Goal: Obtain resource: Obtain resource

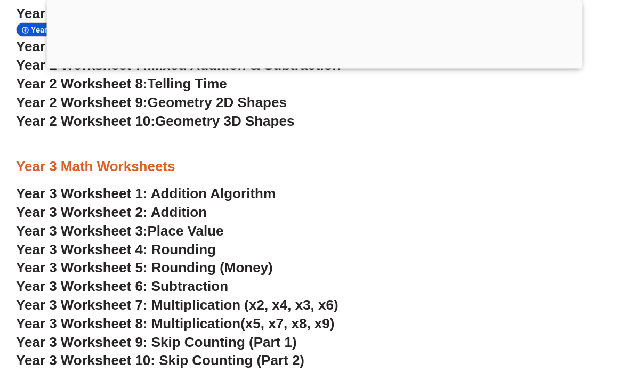
scroll to position [1429, 0]
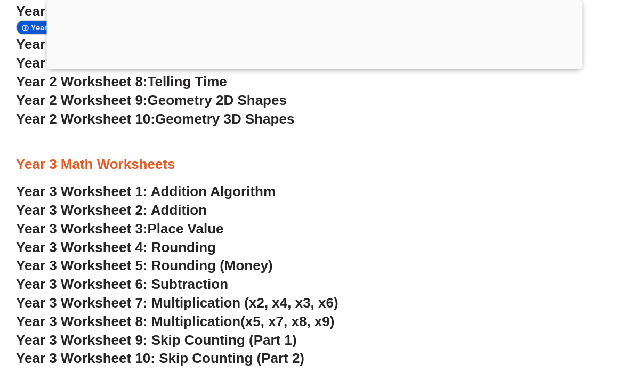
click at [61, 183] on link "Year 3 Worksheet 1: Addition Algorithm" at bounding box center [146, 191] width 260 height 16
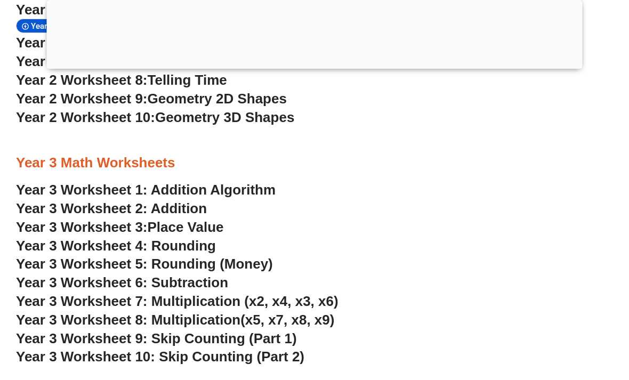
scroll to position [1429, 0]
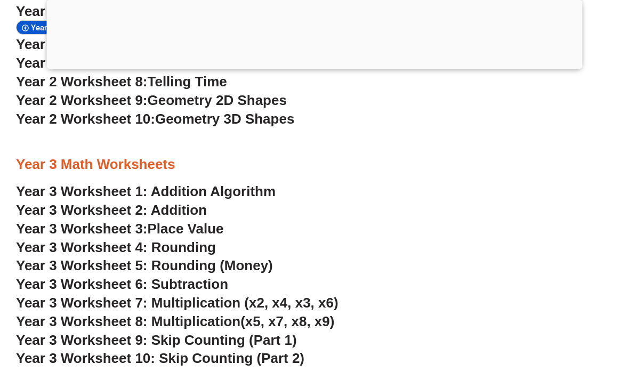
click at [86, 202] on link "Year 3 Worksheet 2: Addition" at bounding box center [111, 210] width 191 height 16
click at [92, 221] on span "Year 3 Worksheet 3:" at bounding box center [82, 229] width 132 height 16
click at [101, 239] on span "Year 3 Worksheet 4: Rounding" at bounding box center [116, 247] width 200 height 16
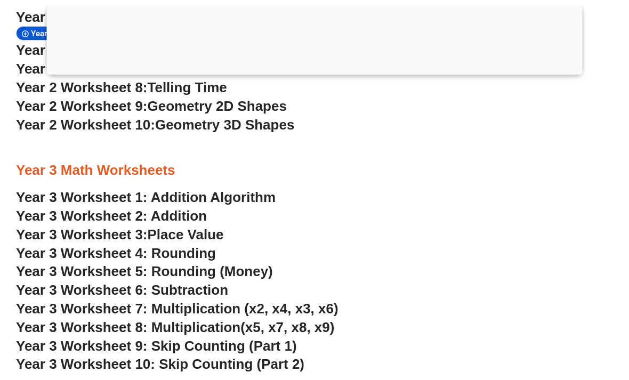
scroll to position [1423, 0]
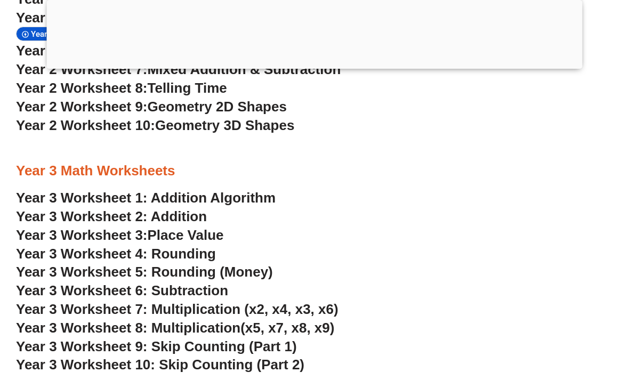
click at [107, 246] on span "Year 3 Worksheet 4: Rounding" at bounding box center [116, 254] width 200 height 16
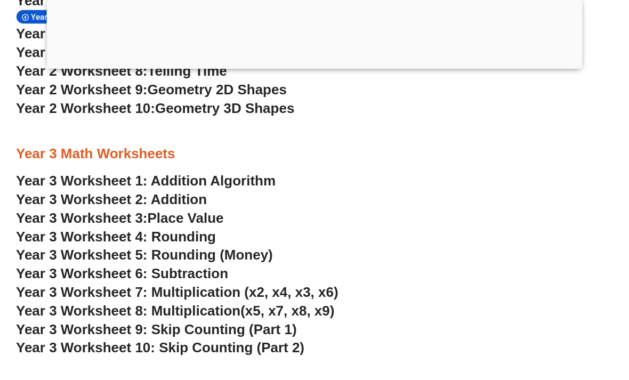
click at [102, 247] on span "Year 3 Worksheet 5: Rounding (Money)" at bounding box center [144, 255] width 257 height 16
click at [104, 266] on span "Year 3 Worksheet 6: Subtraction" at bounding box center [122, 274] width 212 height 16
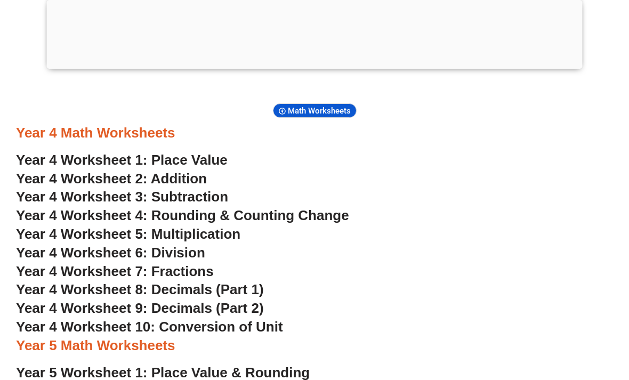
scroll to position [1898, 0]
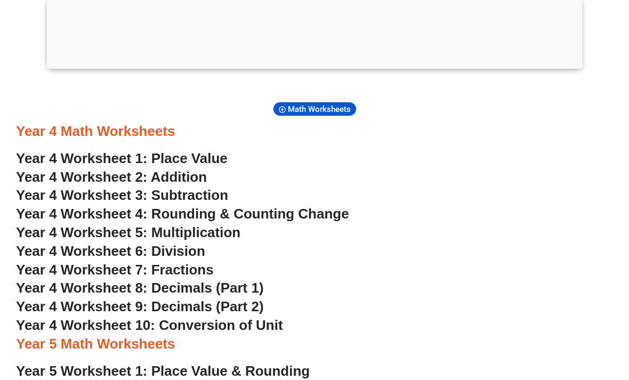
click at [89, 150] on span "Year 4 Worksheet 1: Place Value" at bounding box center [122, 158] width 212 height 16
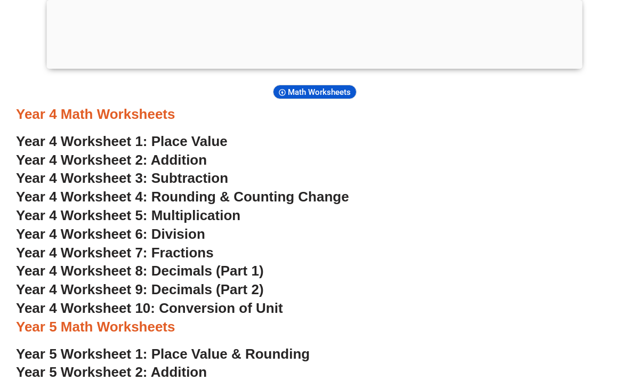
click at [64, 152] on span "Year 4 Worksheet 2: Addition" at bounding box center [111, 160] width 191 height 16
click at [79, 189] on span "Year 4 Worksheet 4: Rounding & Counting Change" at bounding box center [182, 197] width 333 height 16
click at [78, 170] on span "Year 4 Worksheet 3: Subtraction" at bounding box center [122, 178] width 212 height 16
click at [90, 189] on span "Year 4 Worksheet 4: Rounding & Counting Change" at bounding box center [182, 197] width 333 height 16
click at [75, 207] on span "Year 4 Worksheet 5: Multiplication" at bounding box center [128, 215] width 225 height 16
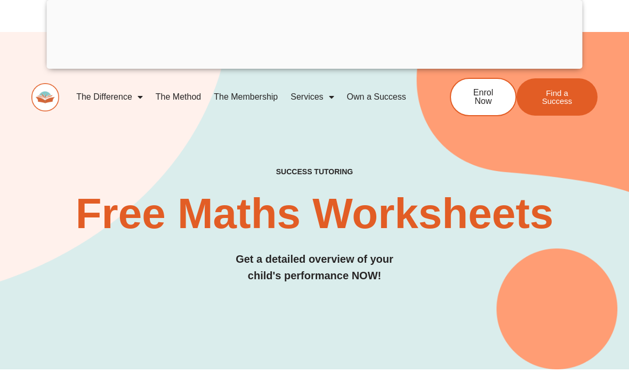
scroll to position [0, 0]
